Goal: Complete application form

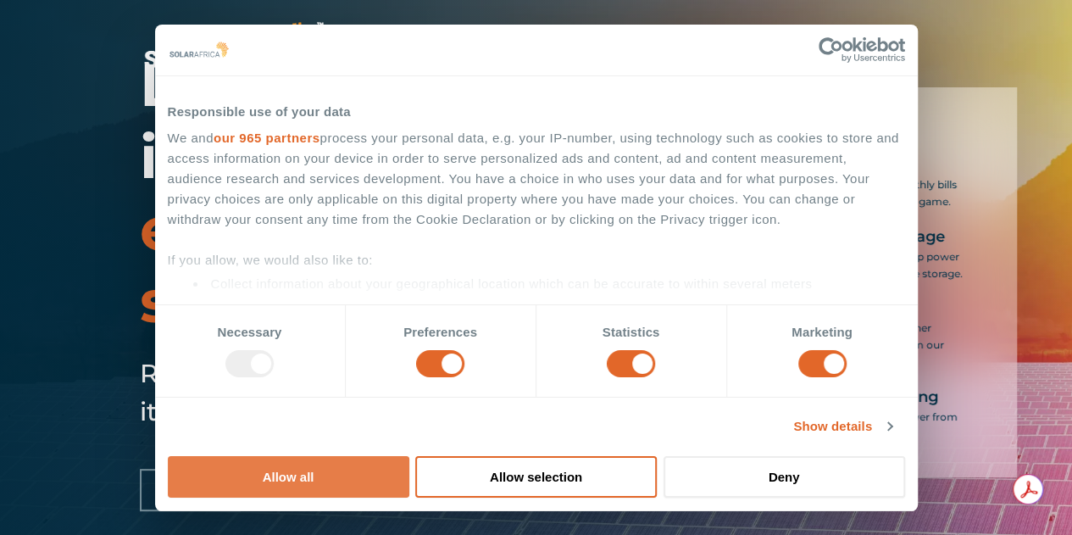
click at [409, 456] on button "Allow all" at bounding box center [289, 477] width 242 height 42
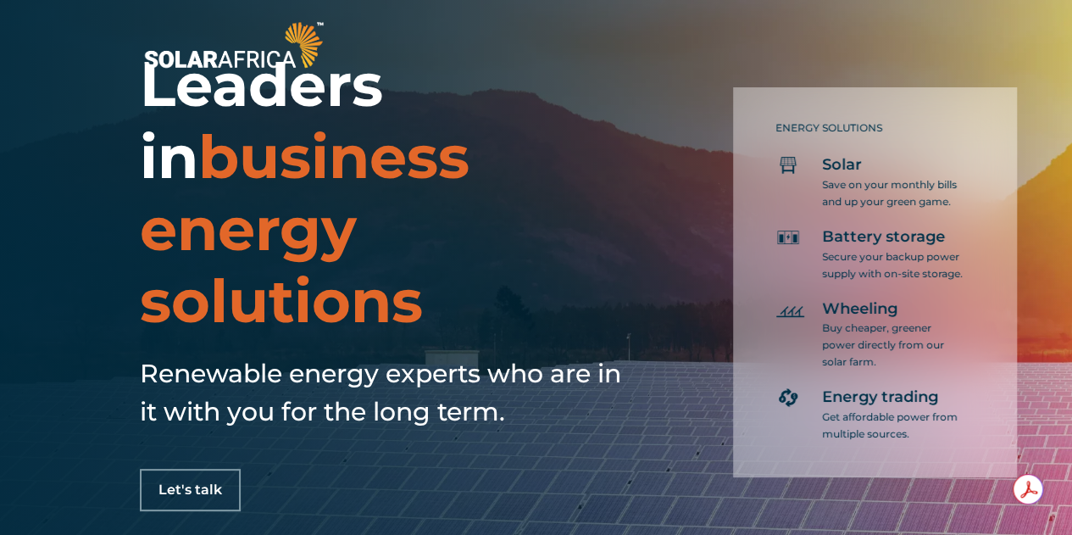
click at [182, 487] on span "Let's talk" at bounding box center [190, 490] width 64 height 14
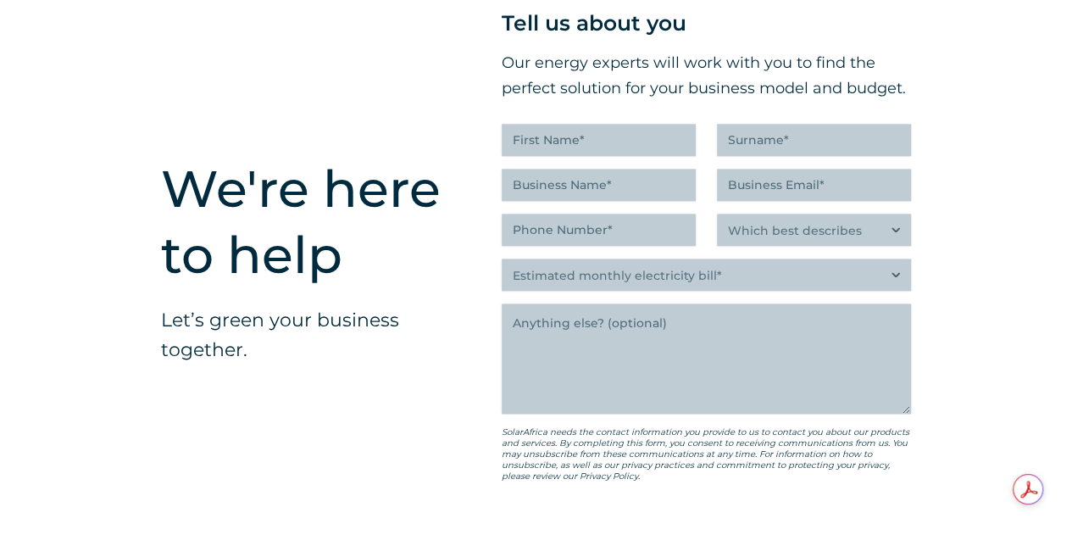
scroll to position [4240, 0]
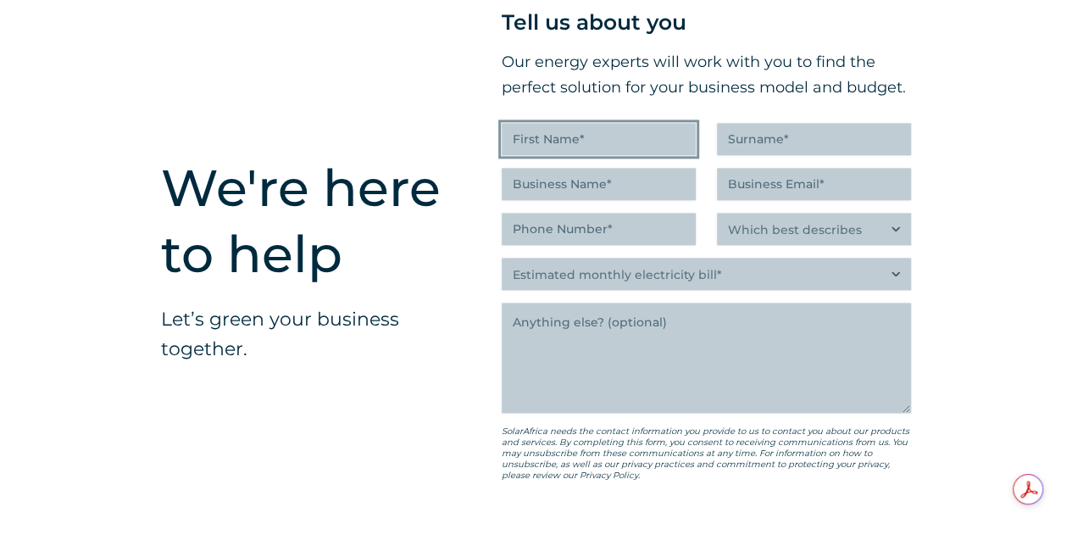
click at [588, 155] on input "First Name (Required)" at bounding box center [599, 139] width 194 height 32
type input "Amukelani"
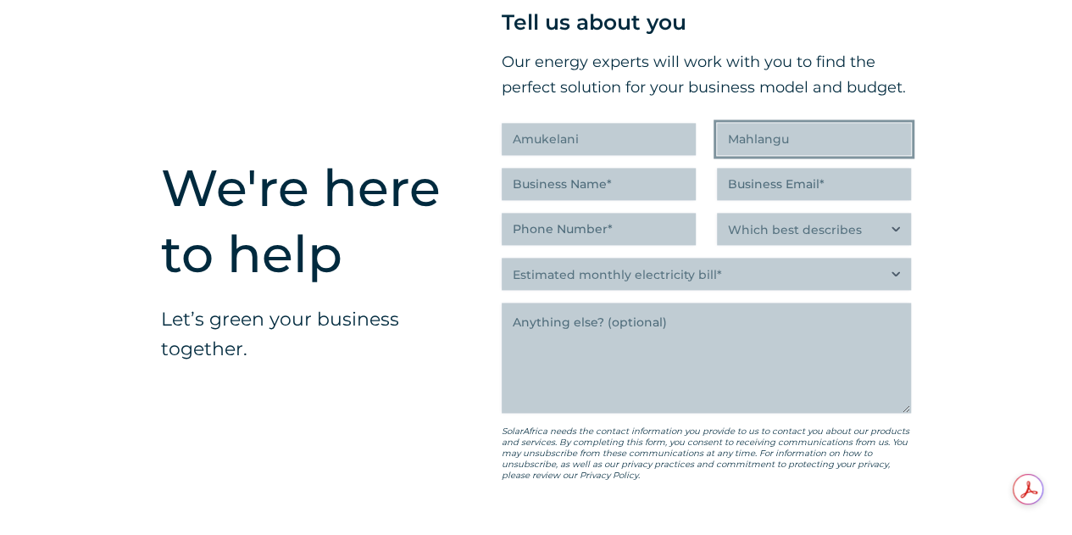
type input "Mahlangu"
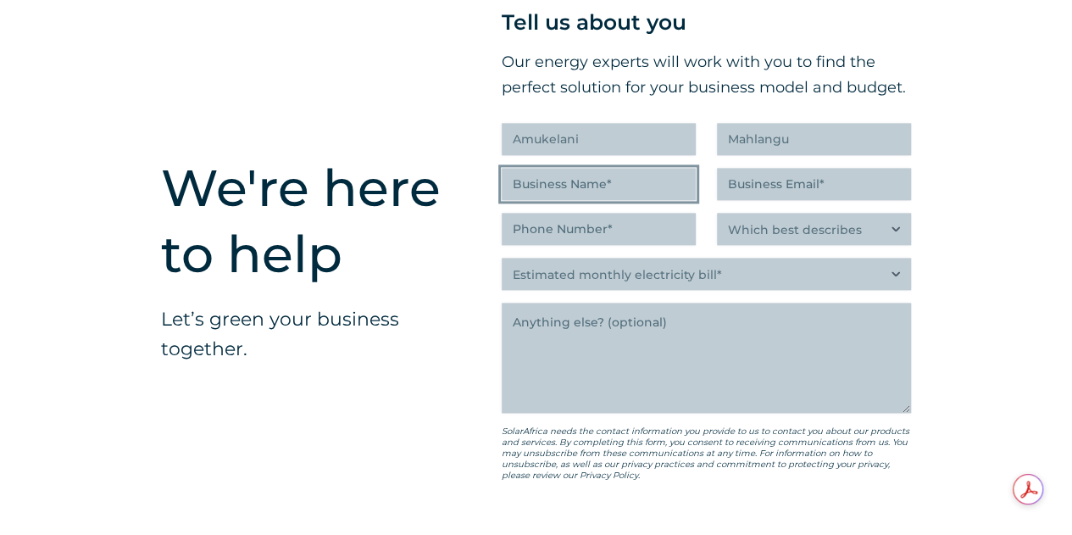
click at [627, 200] on input "Business Name (Required)" at bounding box center [599, 184] width 194 height 32
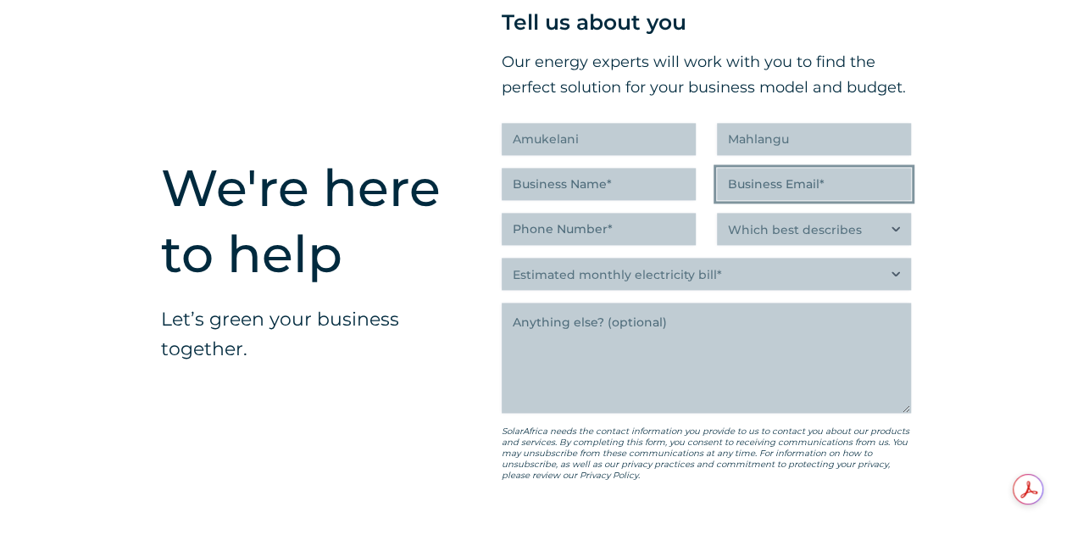
click at [733, 200] on input "Business Email (Required)" at bounding box center [814, 184] width 194 height 32
type input "[EMAIL_ADDRESS][DOMAIN_NAME]"
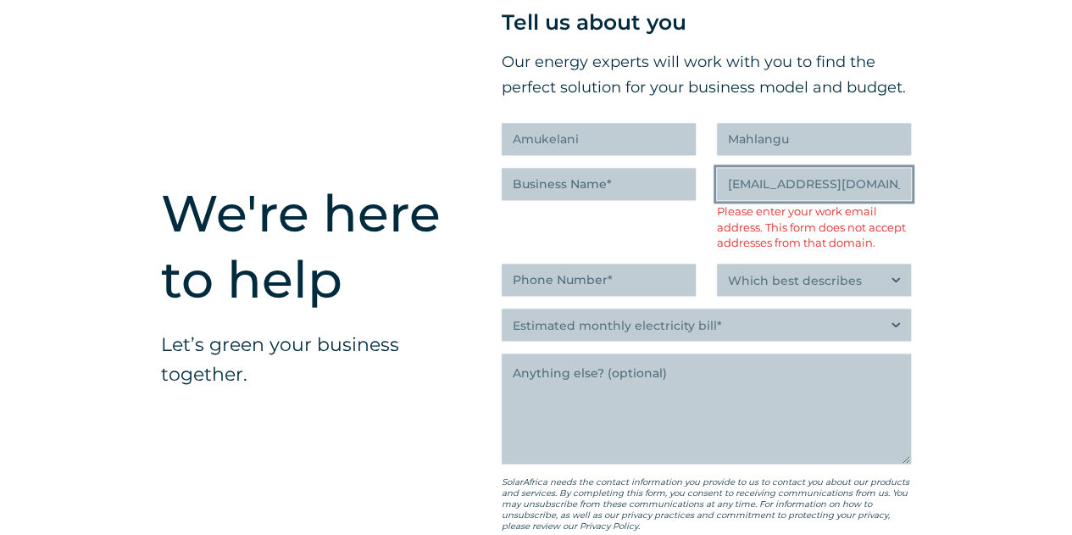
scroll to position [4266, 0]
